Goal: Task Accomplishment & Management: Use online tool/utility

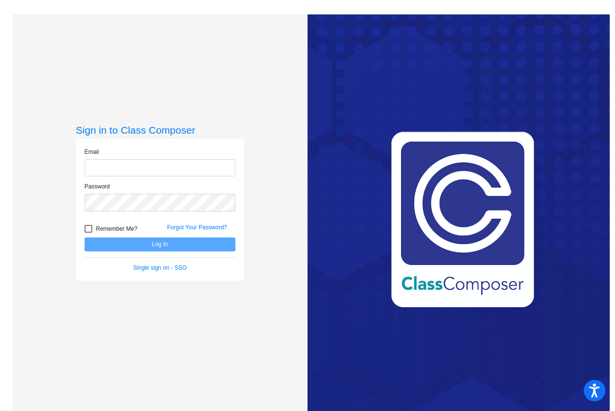
type input "[EMAIL_ADDRESS][DOMAIN_NAME]"
click at [165, 246] on button "Log In" at bounding box center [160, 244] width 151 height 14
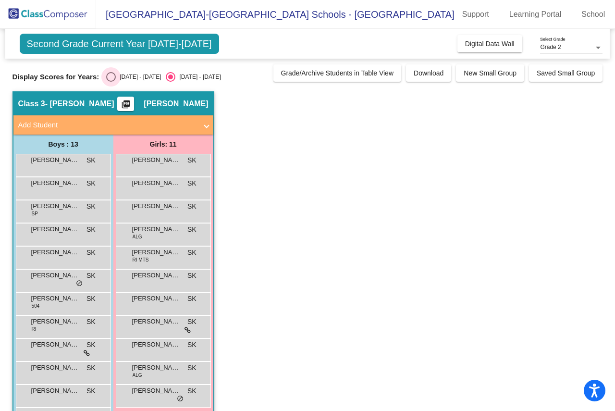
click at [108, 76] on div "Select an option" at bounding box center [111, 77] width 10 height 10
click at [111, 82] on input "[DATE] - [DATE]" at bounding box center [111, 82] width 0 height 0
radio input "true"
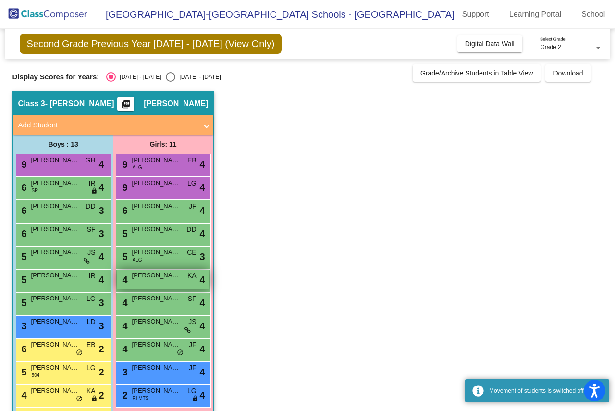
scroll to position [48, 0]
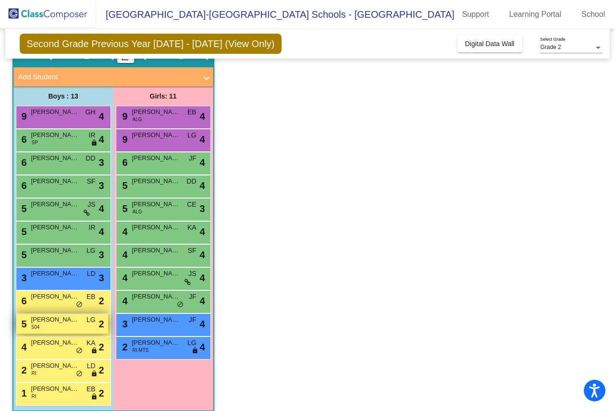
click at [63, 325] on div "5 [PERSON_NAME] 504 LG lock do_not_disturb_alt 2" at bounding box center [62, 324] width 92 height 20
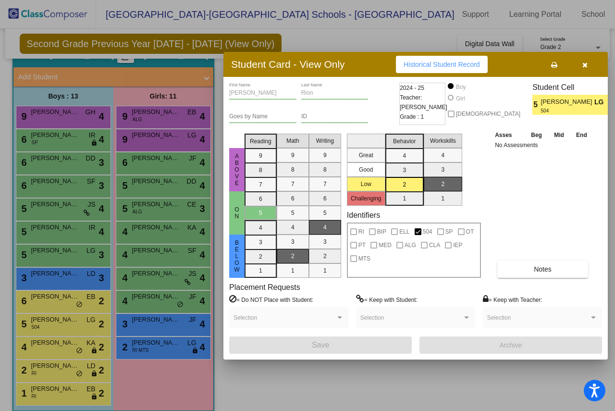
click at [277, 374] on div at bounding box center [307, 205] width 615 height 411
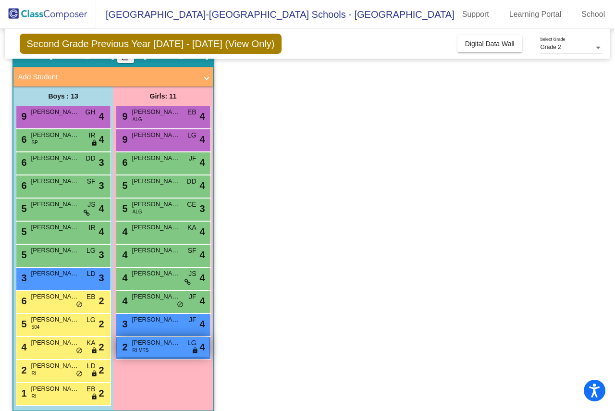
click at [184, 350] on div "2 [PERSON_NAME] RI MTS LG lock do_not_disturb_alt 4" at bounding box center [163, 347] width 92 height 20
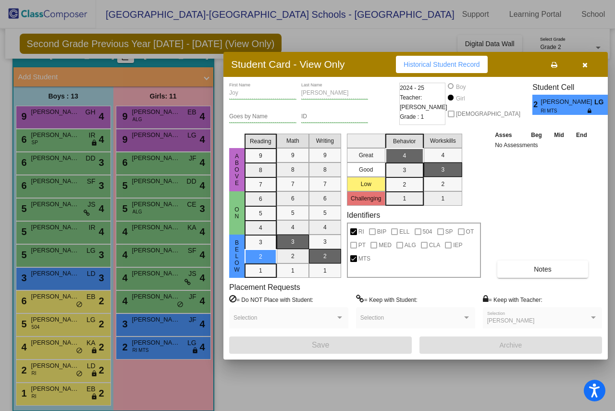
click at [248, 389] on div at bounding box center [307, 205] width 615 height 411
